Goal: Task Accomplishment & Management: Manage account settings

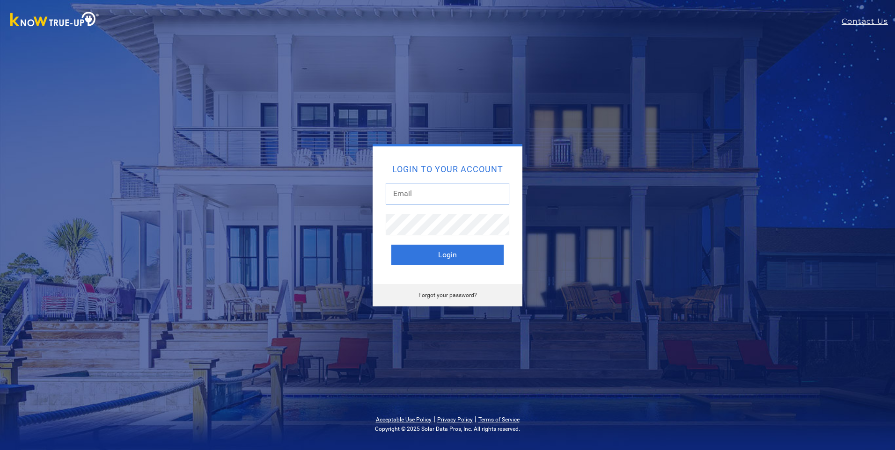
click at [396, 197] on input "text" at bounding box center [448, 194] width 124 height 22
type input "[PERSON_NAME][EMAIL_ADDRESS][DOMAIN_NAME]"
click at [454, 253] on button "Login" at bounding box center [447, 255] width 112 height 21
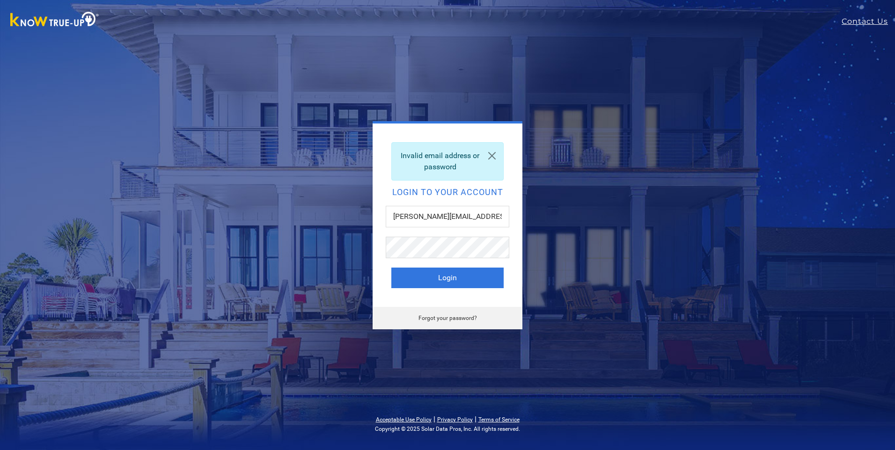
click at [439, 280] on button "Login" at bounding box center [447, 278] width 112 height 21
click at [494, 155] on link at bounding box center [492, 156] width 22 height 26
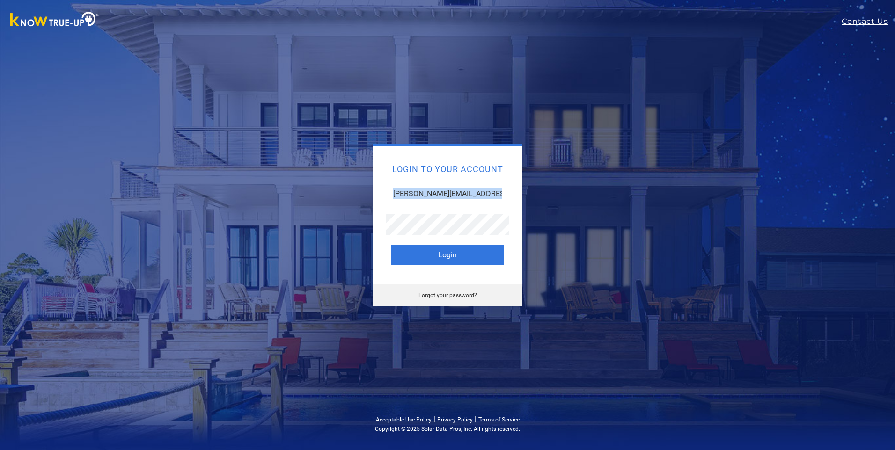
click at [389, 217] on div "Login to your account [PERSON_NAME][EMAIL_ADDRESS][DOMAIN_NAME] Login" at bounding box center [448, 216] width 150 height 138
click at [437, 251] on button "Login" at bounding box center [447, 255] width 112 height 21
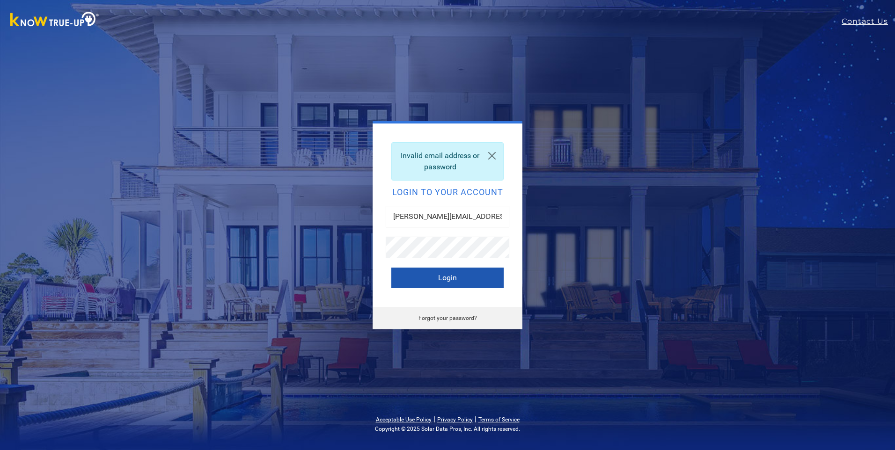
click at [455, 279] on button "Login" at bounding box center [447, 278] width 112 height 21
